Goal: Task Accomplishment & Management: Use online tool/utility

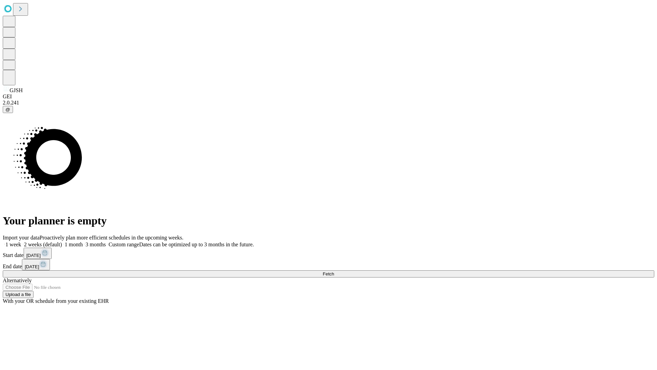
click at [334, 271] on span "Fetch" at bounding box center [328, 273] width 11 height 5
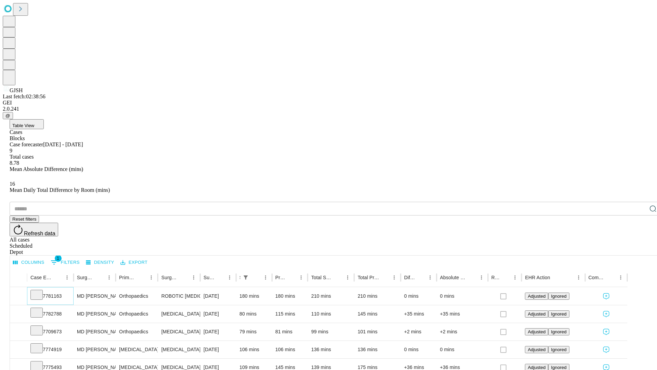
click at [40, 291] on icon at bounding box center [36, 294] width 7 height 7
